Goal: Transaction & Acquisition: Subscribe to service/newsletter

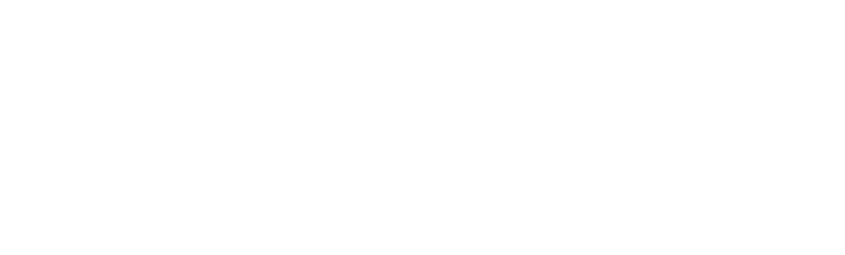
drag, startPoint x: 319, startPoint y: 253, endPoint x: 330, endPoint y: 193, distance: 60.9
click at [330, 5] on body at bounding box center [423, 5] width 836 height 0
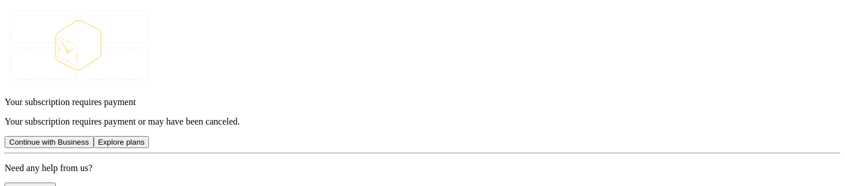
click at [94, 136] on button "Continue with Business" at bounding box center [49, 142] width 89 height 12
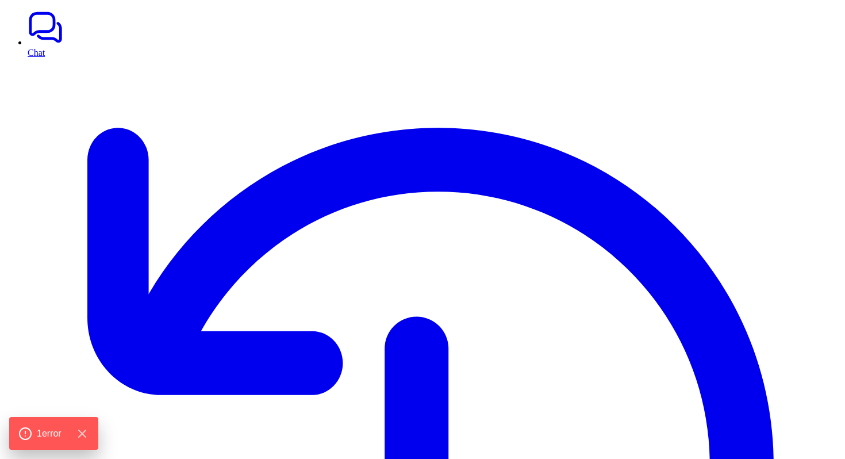
click at [30, 43] on link "Chat" at bounding box center [434, 33] width 813 height 48
